Goal: Communication & Community: Answer question/provide support

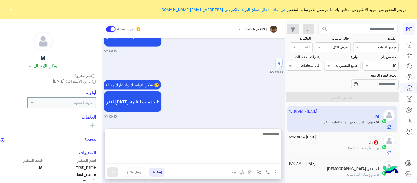
click at [238, 157] on textarea at bounding box center [193, 147] width 177 height 33
type textarea "**********"
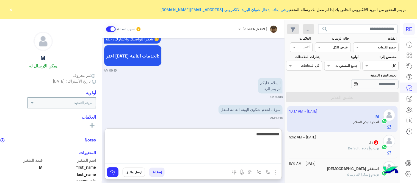
type textarea "**********"
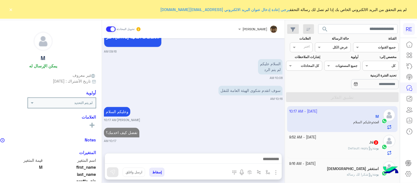
scroll to position [773, 0]
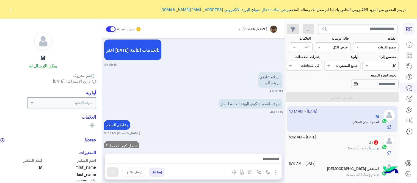
click at [326, 150] on div "[PERSON_NAME] : Default reply" at bounding box center [335, 151] width 90 height 10
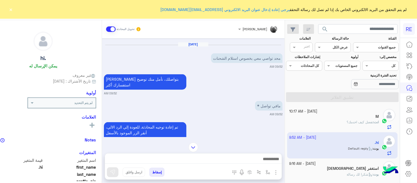
scroll to position [72, 0]
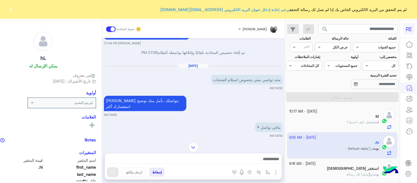
click at [12, 9] on button "×" at bounding box center [11, 10] width 6 height 6
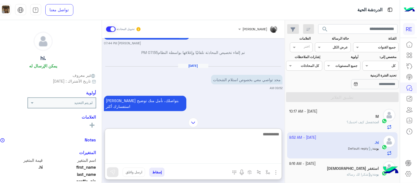
click at [200, 160] on textarea at bounding box center [193, 147] width 177 height 33
type textarea "**********"
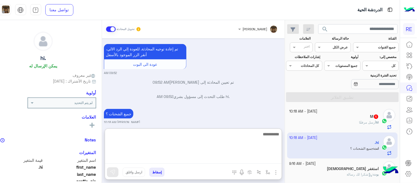
scroll to position [172, 0]
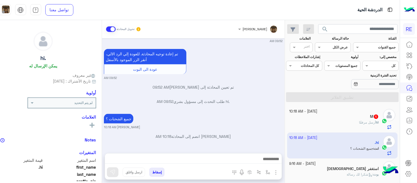
click at [272, 102] on div "[DATE] فضلا سوي طلب بريد من خلال التطبيق [PERSON_NAME] 07:22 PM مع الاسف التطبي…" at bounding box center [193, 92] width 183 height 109
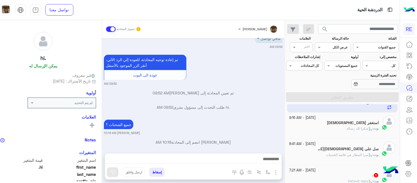
scroll to position [50, 0]
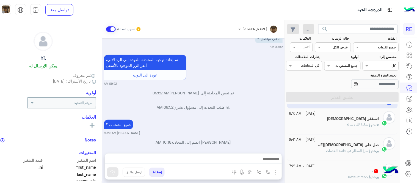
click at [330, 121] on div "استغفر [DEMOGRAPHIC_DATA]" at bounding box center [335, 119] width 90 height 6
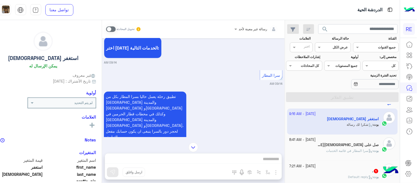
scroll to position [109, 0]
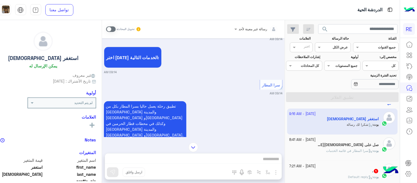
click at [116, 31] on span at bounding box center [111, 29] width 10 height 6
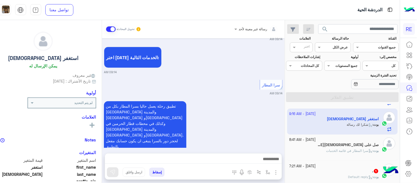
scroll to position [406, 0]
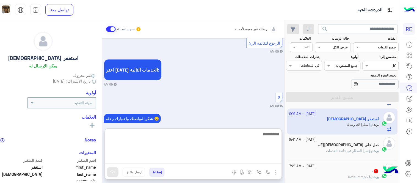
click at [221, 158] on textarea at bounding box center [193, 147] width 177 height 33
type textarea "**********"
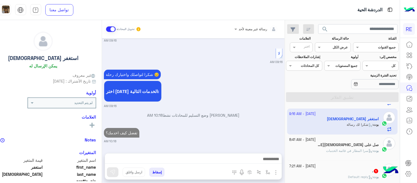
scroll to position [442, 0]
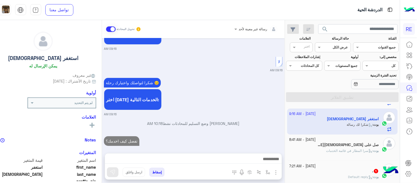
click at [329, 153] on div "بوت : سرا المطار في قائمة الخدمات" at bounding box center [335, 153] width 90 height 10
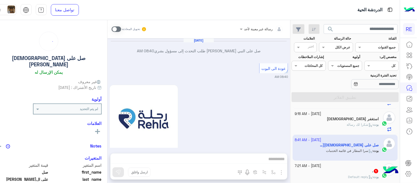
scroll to position [460, 0]
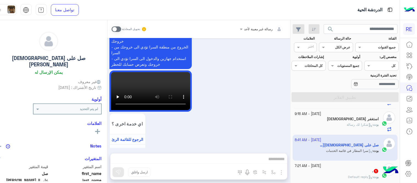
click at [121, 30] on span at bounding box center [117, 29] width 10 height 6
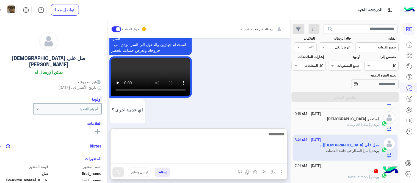
click at [209, 156] on textarea at bounding box center [199, 147] width 177 height 33
type textarea "**********"
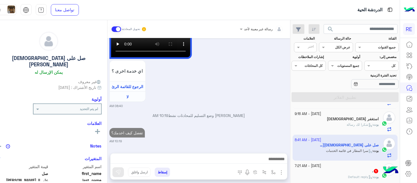
scroll to position [496, 0]
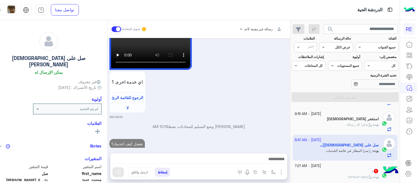
click at [275, 83] on div "[DATE] صل على النبي [PERSON_NAME] طلب التحدث إلى مسؤول بشري 08:40 AM عودة الى ا…" at bounding box center [199, 92] width 183 height 109
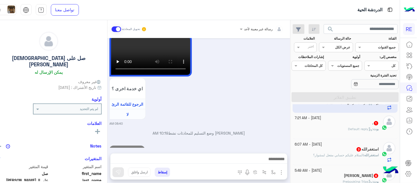
scroll to position [102, 0]
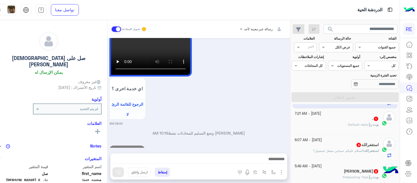
click at [330, 125] on div "[PERSON_NAME] : Default reply" at bounding box center [337, 127] width 84 height 10
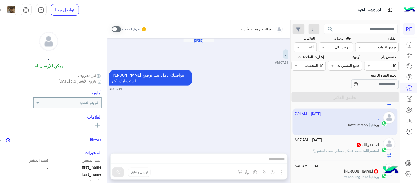
click at [121, 28] on span at bounding box center [117, 29] width 10 height 6
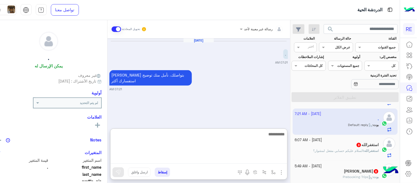
click at [201, 161] on textarea at bounding box center [199, 147] width 177 height 33
type textarea "**********"
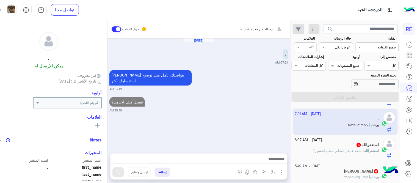
click at [344, 140] on div "[DATE] - 6:07 AM" at bounding box center [337, 140] width 84 height 5
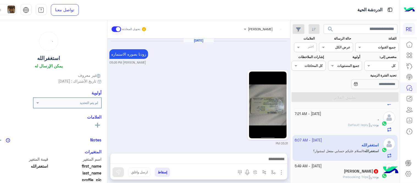
scroll to position [379, 0]
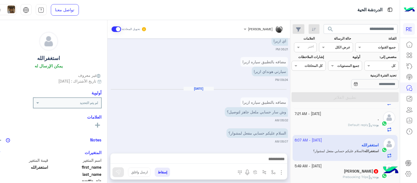
click at [230, 154] on div at bounding box center [199, 160] width 177 height 14
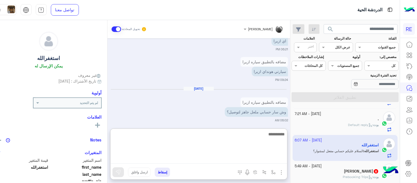
click at [238, 160] on textarea at bounding box center [199, 147] width 177 height 33
type textarea "**********"
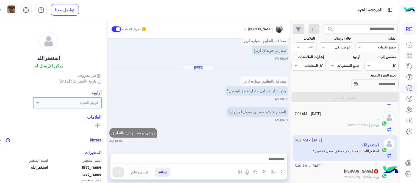
scroll to position [400, 0]
click at [289, 116] on div "[DATE] زودنا بصوره الاستماره [PERSON_NAME] 05:26 PM 05:31 PM 05:31 PM 05:31 PM …" at bounding box center [199, 92] width 183 height 109
drag, startPoint x: 303, startPoint y: 124, endPoint x: 304, endPoint y: 132, distance: 8.1
click at [304, 132] on div "[DATE] - 10:18 AM M 1 M أرسل مرفقًا [DATE] - 10:18 AM .hi انت : جميع الشحنات ؟ …" at bounding box center [345, 144] width 109 height 81
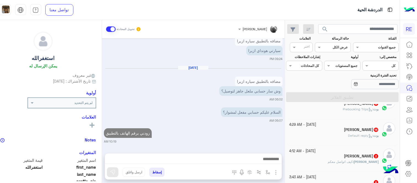
scroll to position [160, 0]
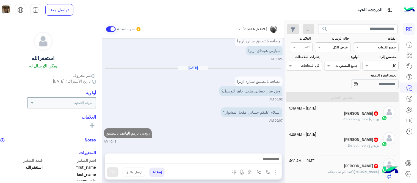
click at [327, 117] on div "[PERSON_NAME] 6" at bounding box center [335, 114] width 90 height 6
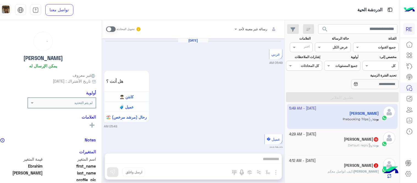
scroll to position [422, 0]
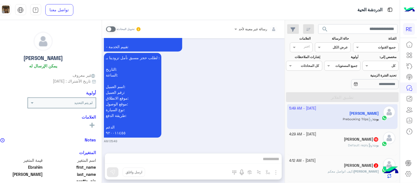
click at [116, 31] on span at bounding box center [111, 29] width 10 height 6
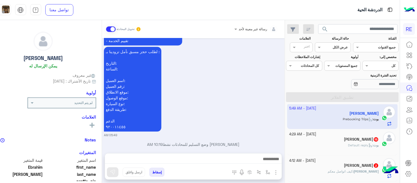
scroll to position [436, 0]
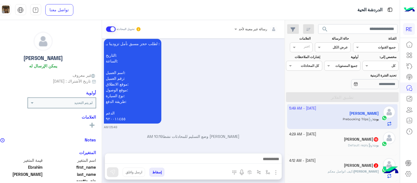
drag, startPoint x: 200, startPoint y: 154, endPoint x: 202, endPoint y: 160, distance: 5.7
click at [202, 160] on div at bounding box center [193, 160] width 177 height 14
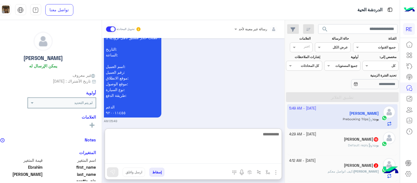
click at [202, 160] on textarea at bounding box center [193, 147] width 177 height 33
type textarea "**********"
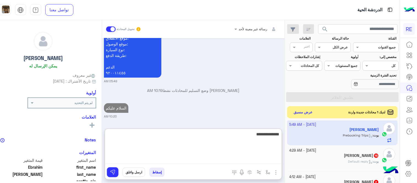
type textarea "**********"
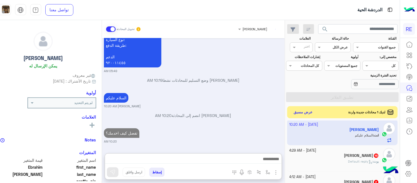
scroll to position [504, 0]
click at [367, 157] on h5 "[PERSON_NAME] 15" at bounding box center [361, 155] width 35 height 5
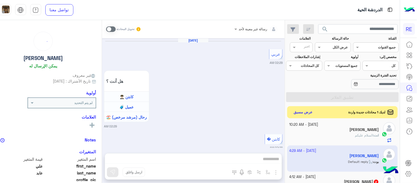
scroll to position [419, 0]
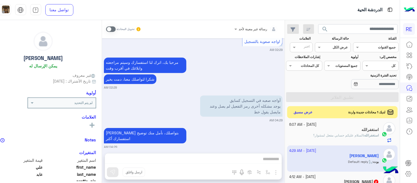
click at [116, 30] on span at bounding box center [111, 29] width 10 height 6
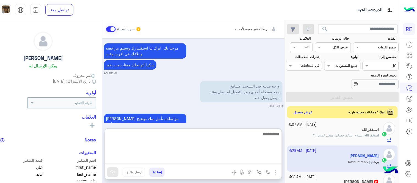
click at [229, 157] on textarea at bounding box center [193, 147] width 177 height 33
type textarea "**********"
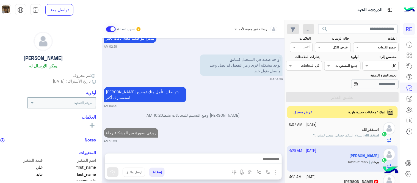
scroll to position [455, 0]
click at [265, 116] on div "[DATE] عربي 02:29 AM هل أنت ؟ كابتن 👨🏻‍✈️ عميل 🧳 رحال (مرشد مرخص) 🏖️ 02:29 AM ك…" at bounding box center [193, 92] width 183 height 109
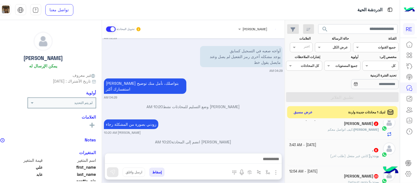
scroll to position [221, 0]
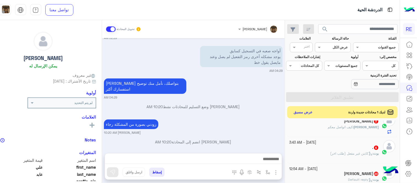
click at [332, 125] on div "[PERSON_NAME] 2" at bounding box center [335, 122] width 90 height 6
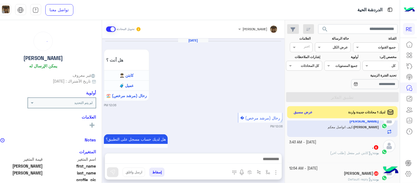
scroll to position [169, 0]
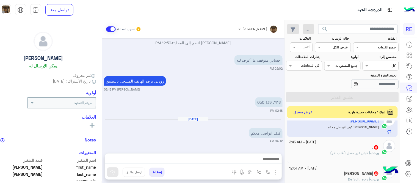
click at [219, 133] on div "[DATE] ‏كيف اتواصل معكم 04:12 AM" at bounding box center [193, 130] width 179 height 27
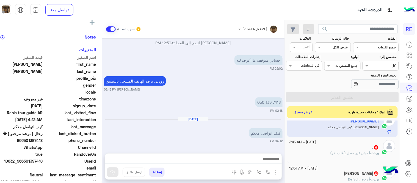
scroll to position [113, 0]
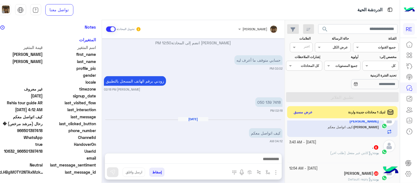
drag, startPoint x: 39, startPoint y: 129, endPoint x: 57, endPoint y: 131, distance: 18.0
click at [43, 131] on span "966501397418" at bounding box center [16, 131] width 53 height 6
drag, startPoint x: 40, startPoint y: 129, endPoint x: 58, endPoint y: 130, distance: 18.2
click at [43, 130] on span "966501397418" at bounding box center [16, 131] width 53 height 6
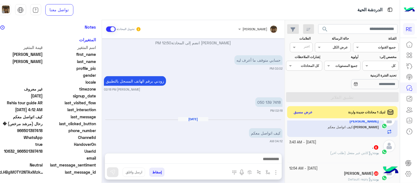
copy span "501397418"
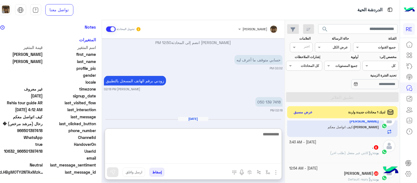
click at [238, 157] on textarea at bounding box center [193, 147] width 177 height 33
type textarea "**********"
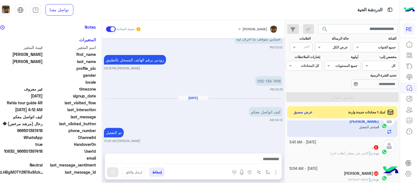
click at [254, 102] on div "[DATE] هل أنت ؟ كابتن 👨🏻‍✈️ عميل 🧳 رحال (مرشد مرخص) 🏖️ 12:06 PM رحال (مرشد مرخص…" at bounding box center [193, 92] width 183 height 109
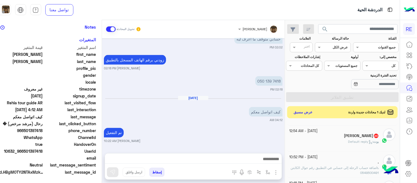
scroll to position [226, 0]
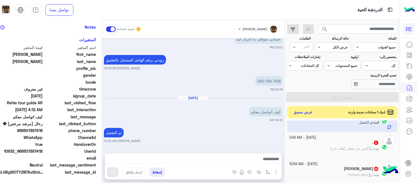
click at [331, 149] on span "بوت : كابتن غير مفعل (طلب اخر)" at bounding box center [355, 148] width 49 height 4
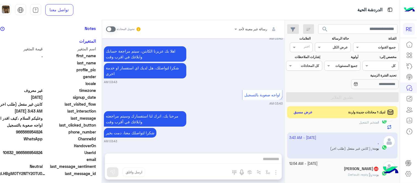
scroll to position [113, 0]
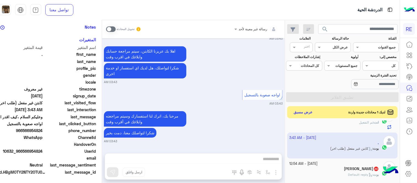
click at [116, 29] on span at bounding box center [111, 29] width 10 height 6
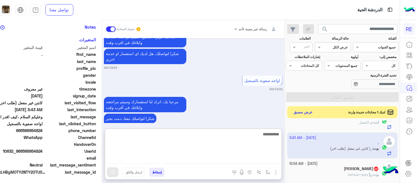
click at [217, 159] on textarea at bounding box center [193, 147] width 177 height 33
type textarea "**********"
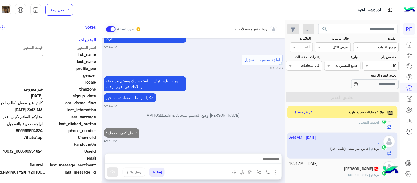
scroll to position [478, 0]
click at [328, 164] on div "[PERSON_NAME] : Default reply" at bounding box center [335, 177] width 90 height 10
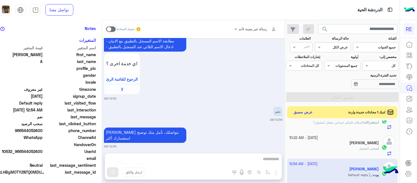
scroll to position [113, 0]
click at [116, 28] on span at bounding box center [111, 29] width 10 height 6
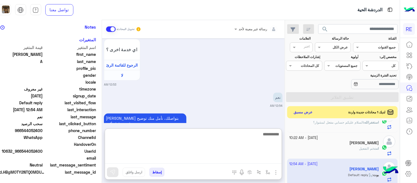
click at [237, 157] on textarea at bounding box center [193, 147] width 177 height 33
type textarea "**********"
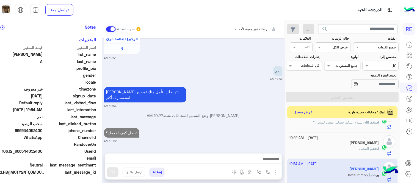
click at [279, 106] on div "[DATE] [PERSON_NAME] A طلب التحدث إلى مسؤول بشري 12:52 AM [PERSON_NAME] A غادر …" at bounding box center [193, 92] width 183 height 109
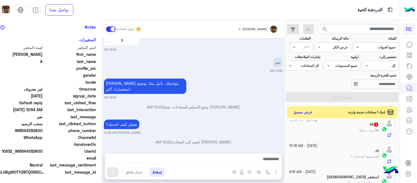
scroll to position [108, 0]
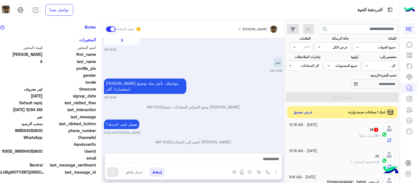
click at [330, 138] on div "M أرسل مرفقًا" at bounding box center [335, 138] width 90 height 10
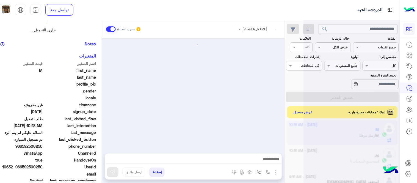
scroll to position [129, 0]
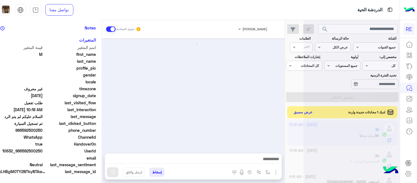
click at [330, 138] on div at bounding box center [352, 93] width 96 height 183
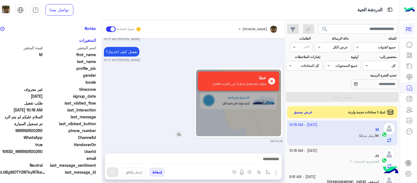
scroll to position [113, 0]
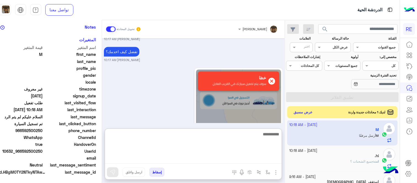
click at [232, 160] on textarea at bounding box center [193, 147] width 177 height 33
type textarea "**********"
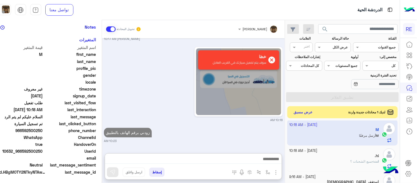
click at [275, 122] on div "[DATE] التطبيق يقبل بداية من موديل 2018 [PERSON_NAME] 02:18 PM موديل حديث: في ا…" at bounding box center [193, 92] width 183 height 109
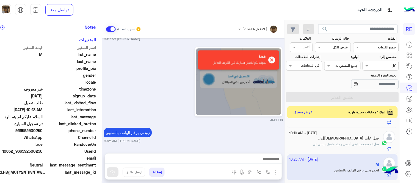
scroll to position [70, 0]
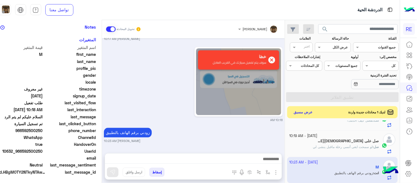
click at [318, 138] on small "[DATE] - 10:19 AM" at bounding box center [304, 135] width 28 height 5
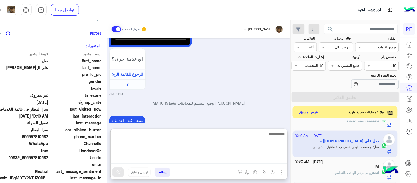
click at [264, 160] on textarea at bounding box center [199, 147] width 177 height 33
type textarea "**********"
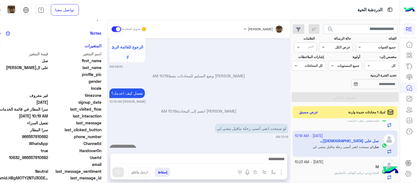
click at [281, 107] on div "[DATE] عربي 08:40 AM هل أنت ؟ كابتن 👨🏻‍✈️ عميل 🧳 رحال (مرشد مرخص) 🏖️ 08:40 AM ك…" at bounding box center [199, 92] width 183 height 109
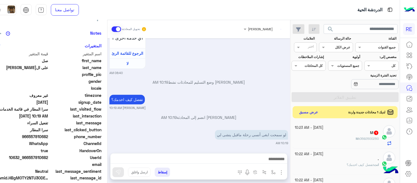
click at [328, 162] on div "." at bounding box center [337, 160] width 84 height 6
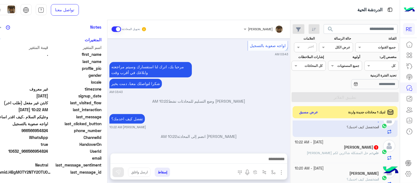
click at [327, 149] on div "[PERSON_NAME] 1" at bounding box center [337, 148] width 84 height 6
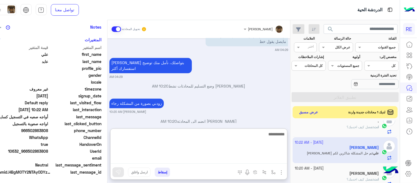
click at [280, 157] on textarea at bounding box center [199, 147] width 177 height 33
type textarea "**********"
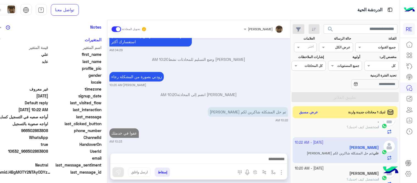
click at [285, 100] on div "[DATE] تسجيل حساب 02:29 AM يمكنك الاطلاع على شروط الانضمام لرحلة ك (كابتن ) الم…" at bounding box center [199, 92] width 183 height 109
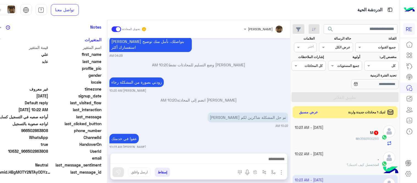
click at [337, 138] on div "M : 0592500250" at bounding box center [337, 141] width 84 height 10
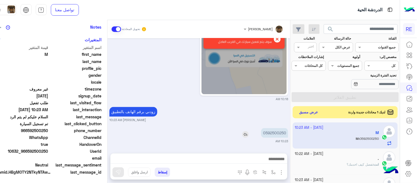
click at [280, 131] on p "0592500250" at bounding box center [274, 133] width 27 height 10
copy p "0592500250"
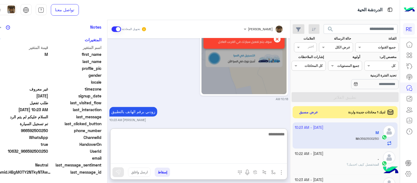
click at [226, 162] on textarea at bounding box center [199, 147] width 177 height 33
type textarea "**********"
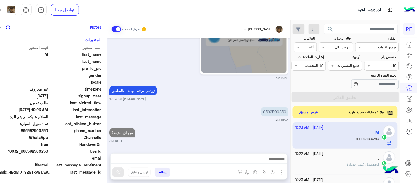
click at [225, 86] on div "[DATE] السياره لم يمضي على عمرها ١٠ سنوات 02:38 PM 02:57 PM هذي من الشروط اللي …" at bounding box center [199, 92] width 183 height 109
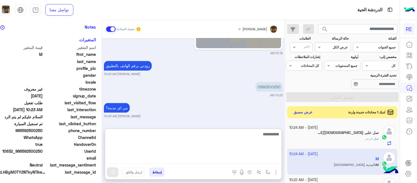
click at [232, 158] on textarea at bounding box center [193, 147] width 177 height 33
type textarea "**********"
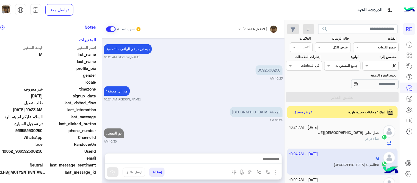
scroll to position [309, 0]
click at [205, 97] on div "[DATE] السياره لم يمضي على عمرها ١٠ سنوات 02:38 PM 02:57 PM هذي من الشروط اللي …" at bounding box center [193, 92] width 183 height 109
